Goal: Task Accomplishment & Management: Manage account settings

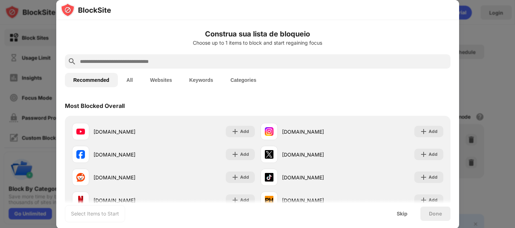
click at [473, 28] on div at bounding box center [257, 114] width 515 height 228
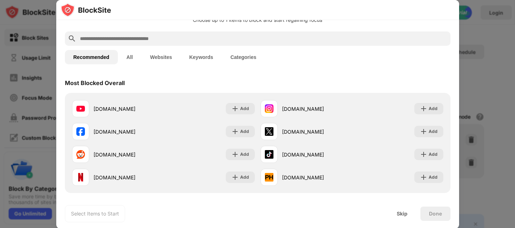
scroll to position [83, 0]
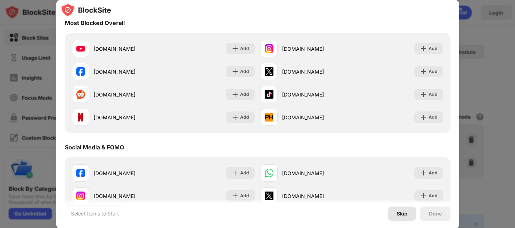
click at [401, 213] on div "Skip" at bounding box center [401, 214] width 11 height 6
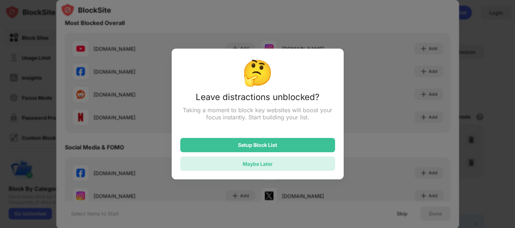
click at [267, 161] on div "Maybe Later" at bounding box center [257, 164] width 30 height 6
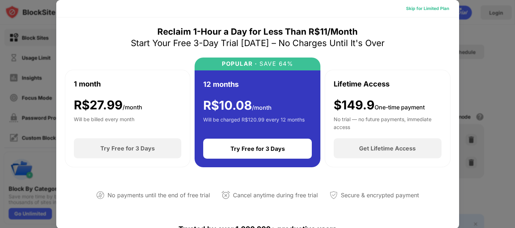
click at [429, 12] on div "Skip for Limited Plan" at bounding box center [427, 8] width 43 height 7
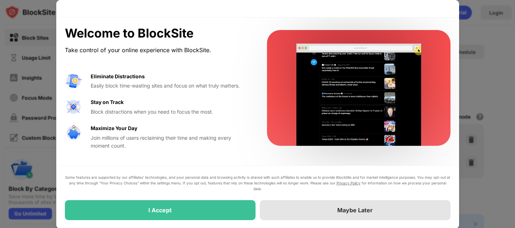
click at [337, 211] on div "Maybe Later" at bounding box center [355, 211] width 191 height 20
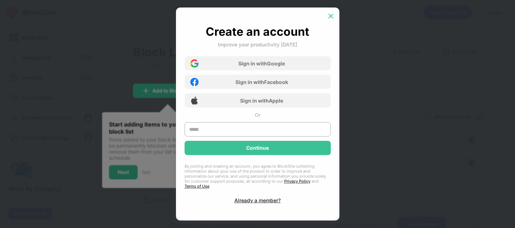
click at [332, 18] on img at bounding box center [330, 16] width 7 height 7
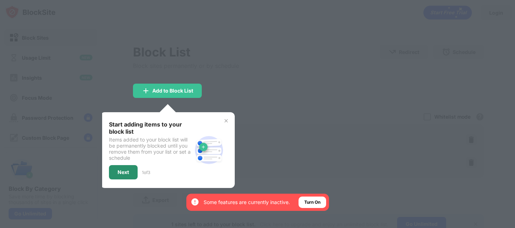
click at [124, 170] on div "Next" at bounding box center [122, 173] width 11 height 6
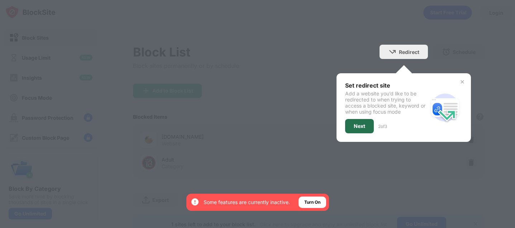
click at [356, 127] on div "Next" at bounding box center [358, 127] width 11 height 6
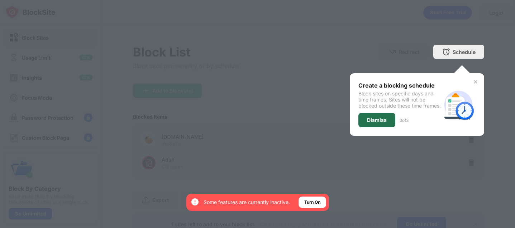
click at [379, 123] on div "Dismiss" at bounding box center [377, 120] width 20 height 6
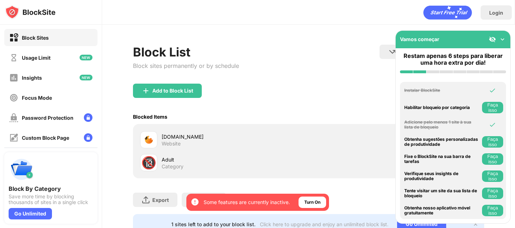
click at [316, 92] on div "Add to Block List" at bounding box center [308, 97] width 351 height 26
click at [207, 132] on div "edclub.com Website" at bounding box center [224, 139] width 168 height 17
click at [504, 37] on img at bounding box center [502, 39] width 7 height 7
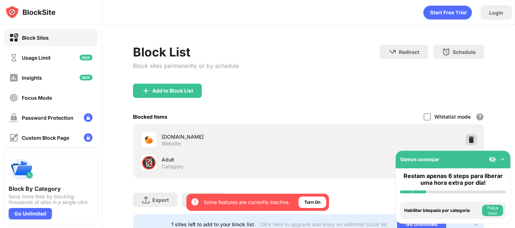
click at [473, 140] on img at bounding box center [470, 139] width 7 height 7
